Goal: Information Seeking & Learning: Understand process/instructions

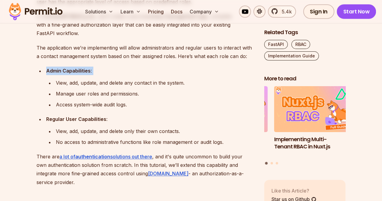
drag, startPoint x: 41, startPoint y: 70, endPoint x: 112, endPoint y: 76, distance: 72.3
click at [114, 76] on li "Admin Capabilities : View, add, update, and delete any contact in the system. M…" at bounding box center [149, 88] width 210 height 42
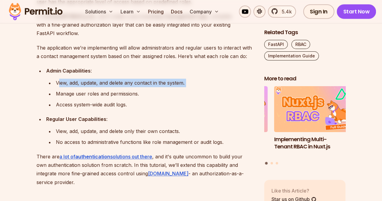
drag, startPoint x: 69, startPoint y: 83, endPoint x: 200, endPoint y: 89, distance: 131.3
click at [191, 89] on ul "View, add, update, and delete any contact in the system. Manage user roles and …" at bounding box center [150, 94] width 209 height 30
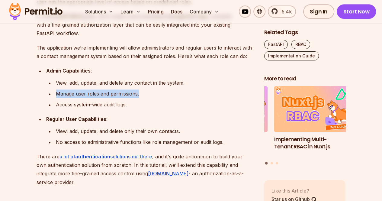
drag, startPoint x: 155, startPoint y: 93, endPoint x: 0, endPoint y: 94, distance: 154.8
drag, startPoint x: 125, startPoint y: 104, endPoint x: 18, endPoint y: 96, distance: 107.4
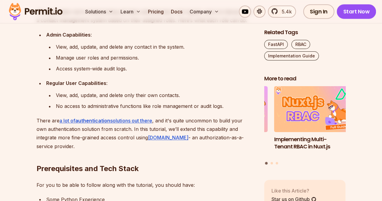
scroll to position [453, 0]
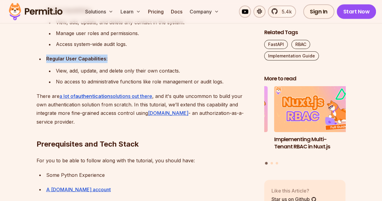
drag, startPoint x: 112, startPoint y: 58, endPoint x: 117, endPoint y: 59, distance: 4.3
click at [117, 59] on ul "Admin Capabilities : View, add, update, and delete any contact in the system. M…" at bounding box center [146, 46] width 218 height 80
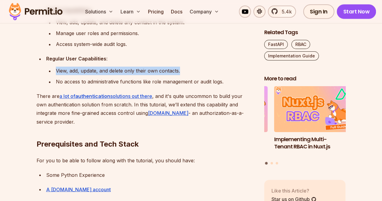
drag, startPoint x: 82, startPoint y: 73, endPoint x: 190, endPoint y: 75, distance: 107.6
click at [190, 75] on ul "Admin Capabilities : View, add, update, and delete any contact in the system. M…" at bounding box center [146, 46] width 218 height 80
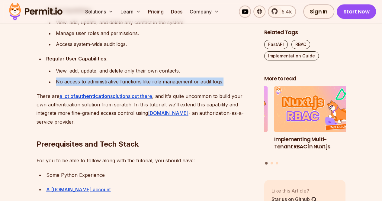
drag, startPoint x: 229, startPoint y: 83, endPoint x: 0, endPoint y: 76, distance: 229.3
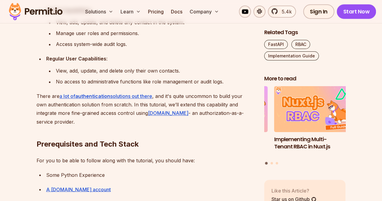
drag, startPoint x: 0, startPoint y: 77, endPoint x: 7, endPoint y: 75, distance: 7.1
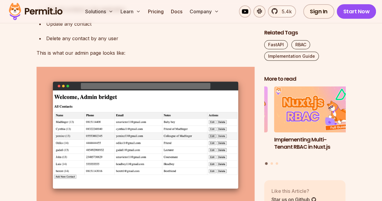
scroll to position [1119, 0]
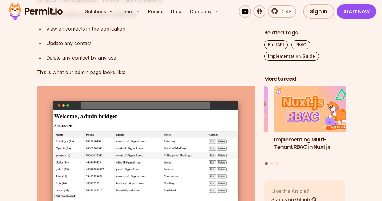
drag, startPoint x: 25, startPoint y: 70, endPoint x: 21, endPoint y: 81, distance: 12.5
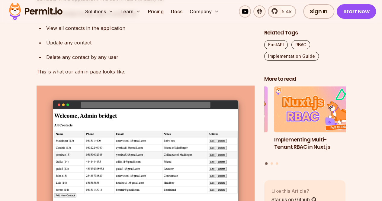
drag, startPoint x: 36, startPoint y: 32, endPoint x: 100, endPoint y: 32, distance: 64.1
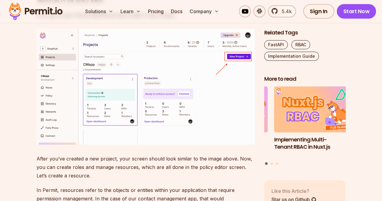
scroll to position [1735, 0]
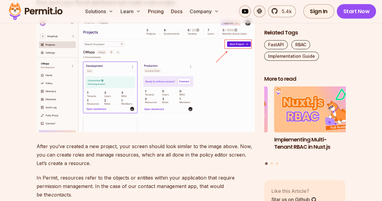
drag, startPoint x: 21, startPoint y: 41, endPoint x: 20, endPoint y: 54, distance: 13.3
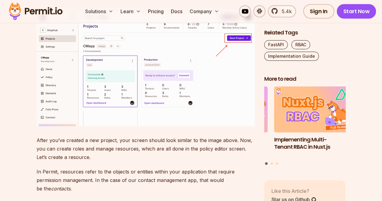
drag, startPoint x: 21, startPoint y: 53, endPoint x: 24, endPoint y: 63, distance: 10.4
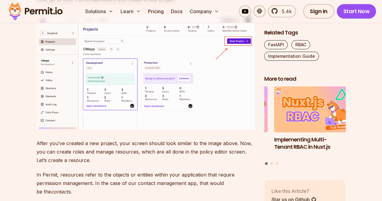
scroll to position [1759, 0]
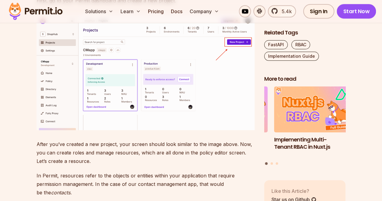
drag, startPoint x: 22, startPoint y: 55, endPoint x: 24, endPoint y: 45, distance: 9.6
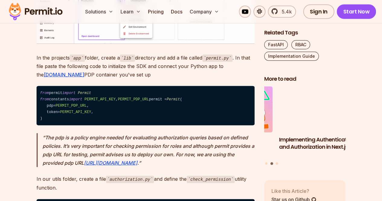
scroll to position [2847, 0]
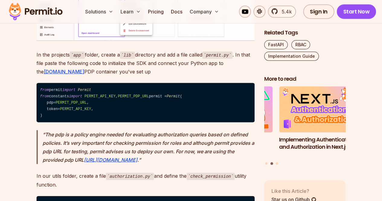
drag, startPoint x: 25, startPoint y: 49, endPoint x: 24, endPoint y: 60, distance: 11.0
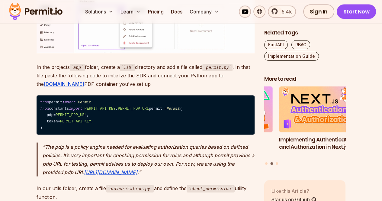
scroll to position [2850, 0]
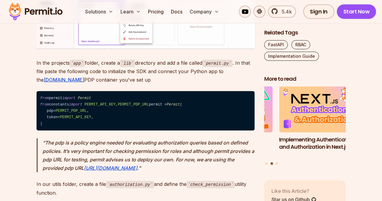
drag, startPoint x: 24, startPoint y: 60, endPoint x: 23, endPoint y: 75, distance: 14.9
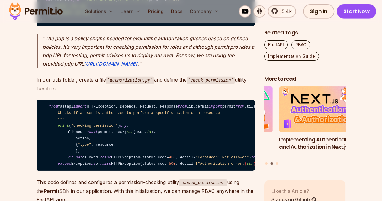
scroll to position [2957, 0]
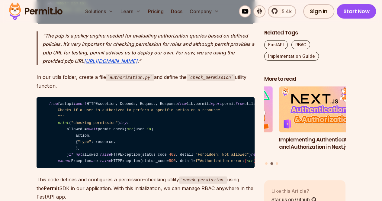
drag, startPoint x: 24, startPoint y: 65, endPoint x: 23, endPoint y: 77, distance: 12.2
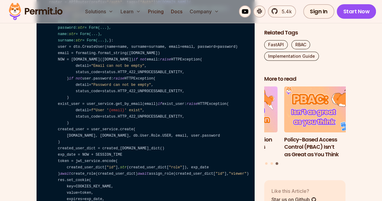
scroll to position [3410, 0]
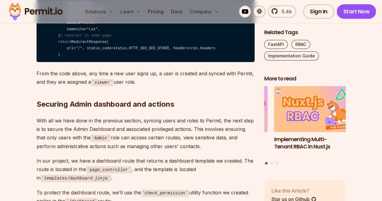
drag, startPoint x: 22, startPoint y: 70, endPoint x: 21, endPoint y: 77, distance: 7.6
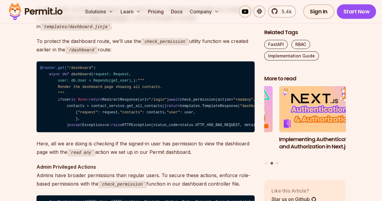
scroll to position [3811, 0]
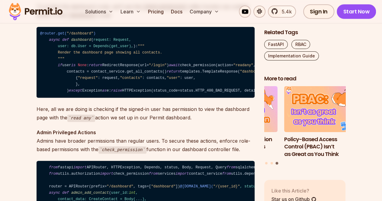
drag, startPoint x: 23, startPoint y: 72, endPoint x: 23, endPoint y: 81, distance: 9.7
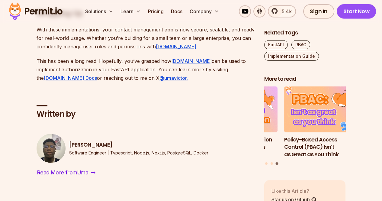
scroll to position [4148, 0]
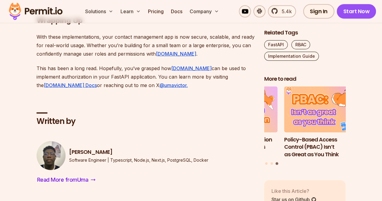
drag, startPoint x: 22, startPoint y: 76, endPoint x: 20, endPoint y: 85, distance: 9.5
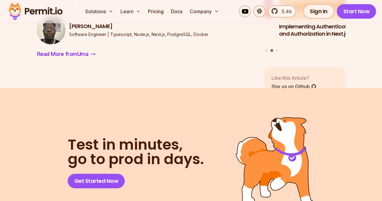
scroll to position [4242, 0]
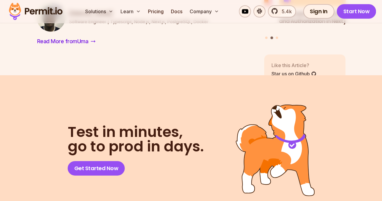
drag, startPoint x: 20, startPoint y: 83, endPoint x: 17, endPoint y: 100, distance: 16.6
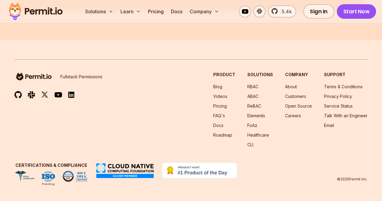
scroll to position [4864, 0]
drag, startPoint x: 16, startPoint y: 93, endPoint x: 7, endPoint y: 110, distance: 19.1
